Goal: Transaction & Acquisition: Purchase product/service

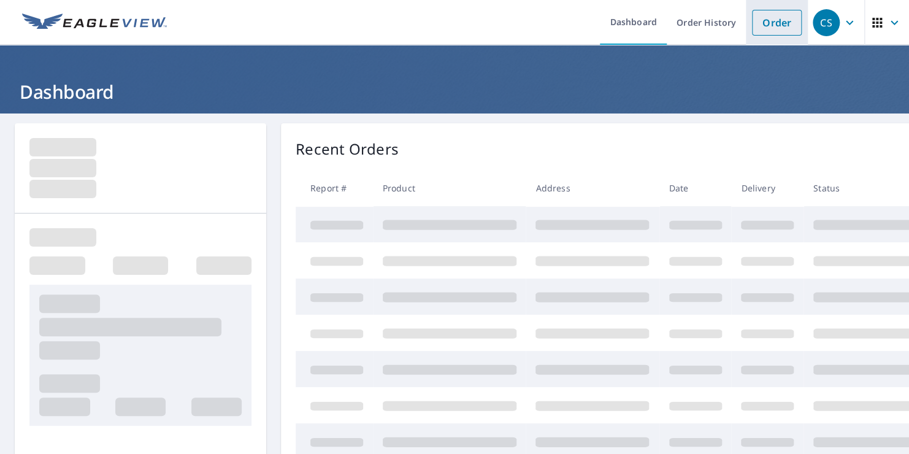
click at [767, 22] on link "Order" at bounding box center [777, 23] width 50 height 26
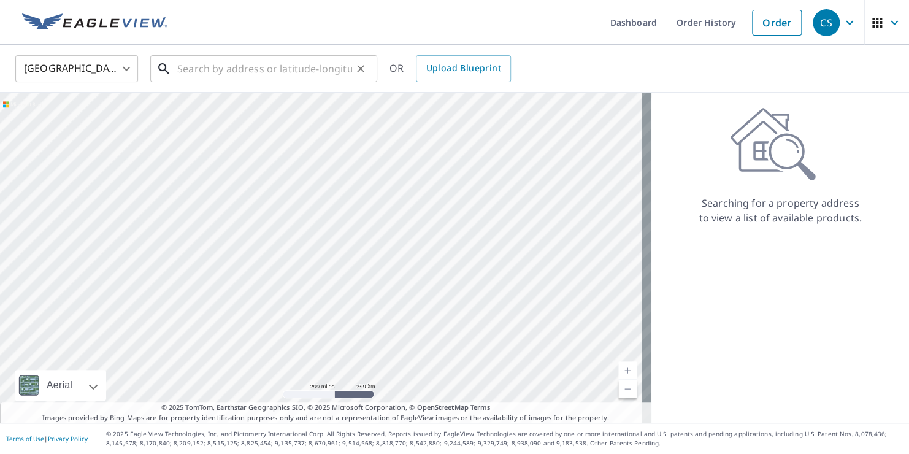
click at [195, 65] on input "text" at bounding box center [264, 69] width 175 height 34
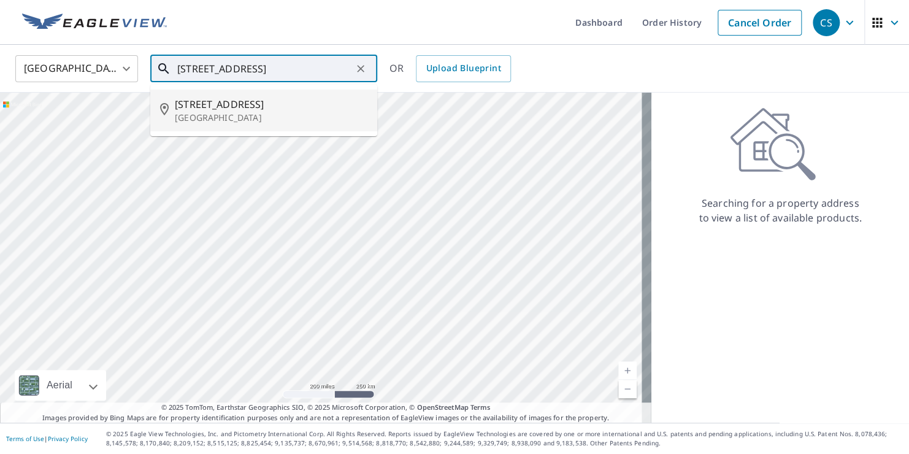
click at [207, 109] on span "[STREET_ADDRESS]" at bounding box center [271, 104] width 193 height 15
type input "[STREET_ADDRESS]"
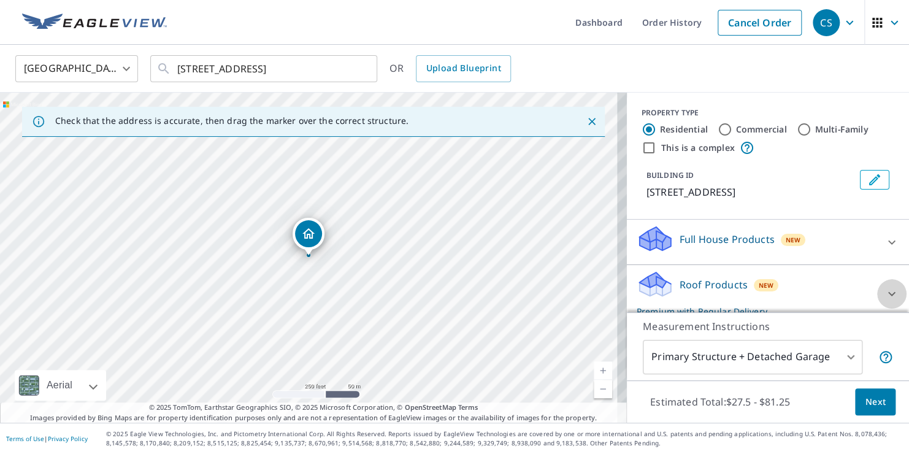
click at [885, 290] on icon at bounding box center [892, 293] width 15 height 15
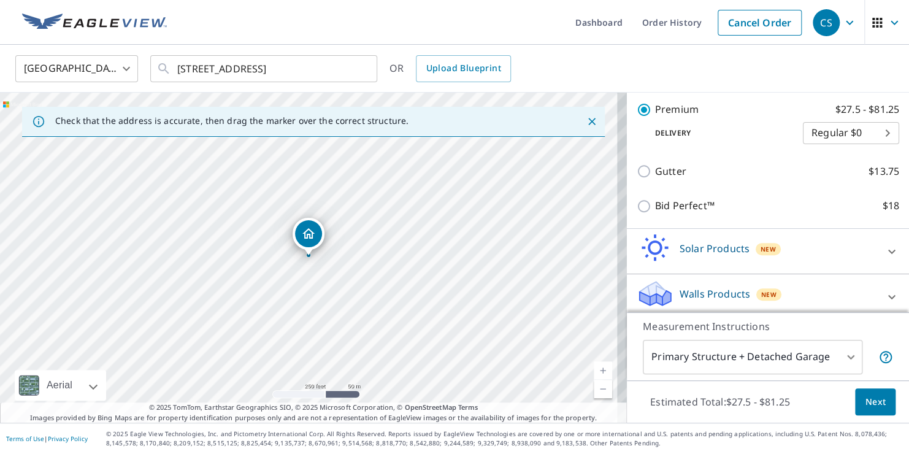
scroll to position [232, 0]
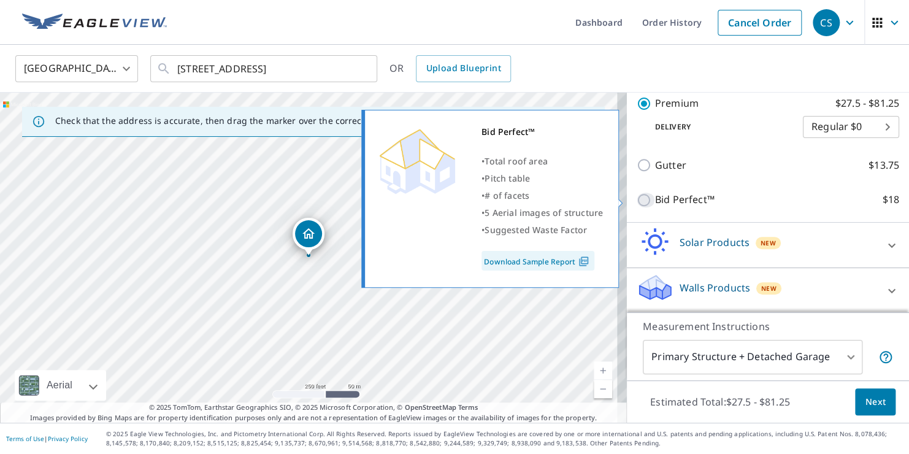
click at [637, 200] on input "Bid Perfect™ $18" at bounding box center [646, 200] width 18 height 15
checkbox input "true"
checkbox input "false"
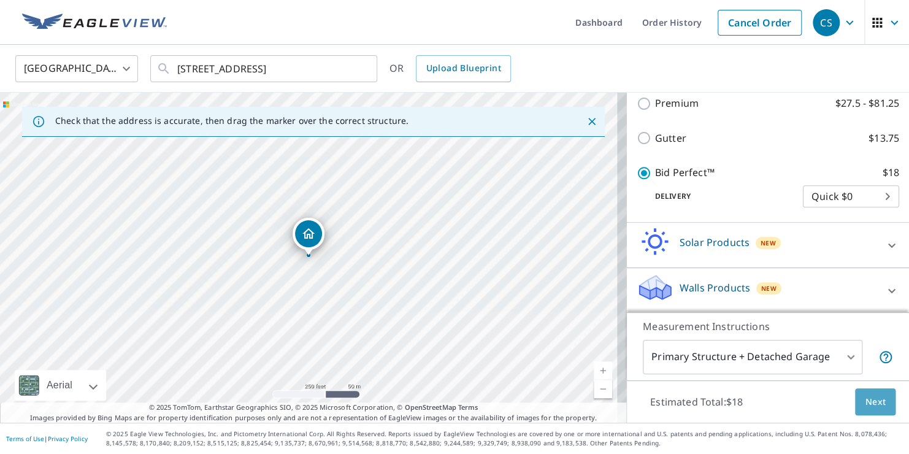
click at [865, 401] on span "Next" at bounding box center [875, 401] width 21 height 15
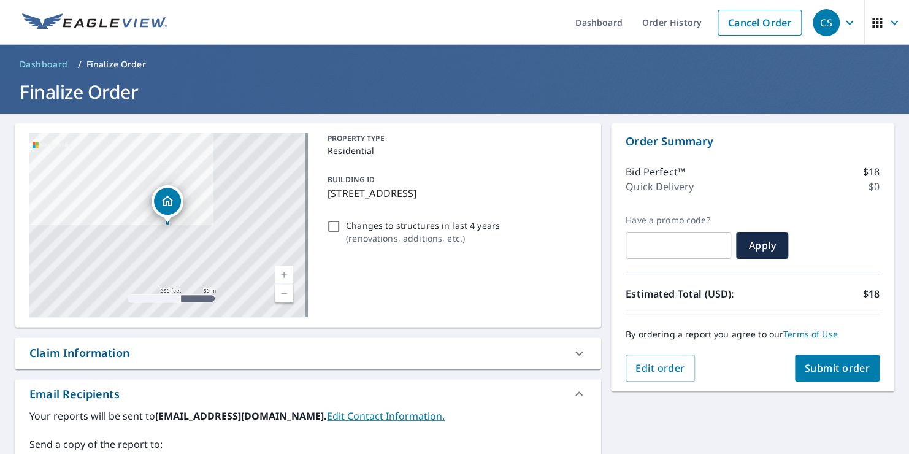
click at [825, 362] on span "Submit order" at bounding box center [838, 367] width 66 height 13
checkbox input "true"
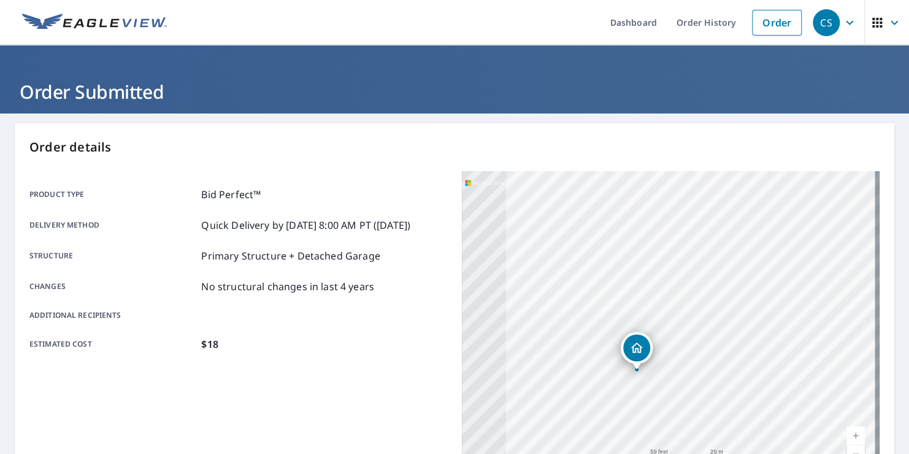
drag, startPoint x: 612, startPoint y: 324, endPoint x: 783, endPoint y: 223, distance: 199.4
click at [783, 225] on div "[STREET_ADDRESS]" at bounding box center [671, 324] width 418 height 307
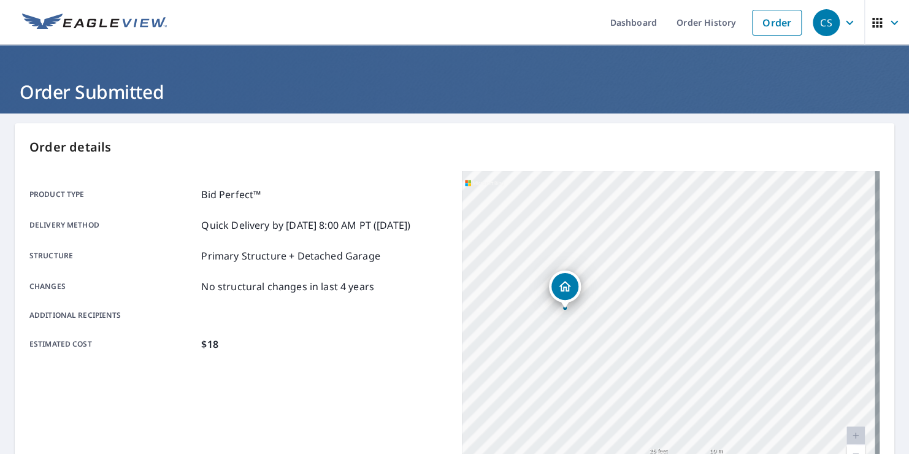
drag, startPoint x: 687, startPoint y: 290, endPoint x: 685, endPoint y: 253, distance: 37.5
click at [685, 253] on div "[STREET_ADDRESS]" at bounding box center [671, 324] width 418 height 307
drag, startPoint x: 661, startPoint y: 244, endPoint x: 737, endPoint y: 329, distance: 113.8
click at [739, 329] on div "[STREET_ADDRESS]" at bounding box center [671, 324] width 418 height 307
click at [818, 21] on div "CS" at bounding box center [826, 22] width 27 height 27
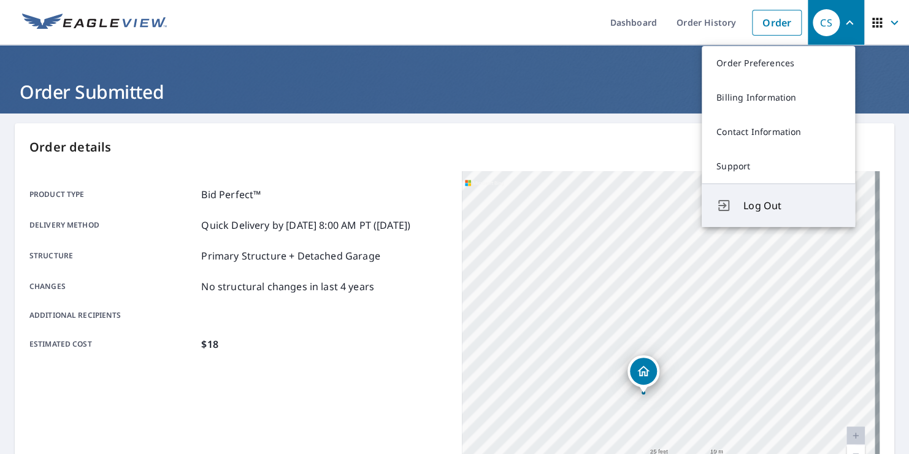
click at [764, 203] on span "Log Out" at bounding box center [791, 205] width 97 height 15
